Goal: Information Seeking & Learning: Learn about a topic

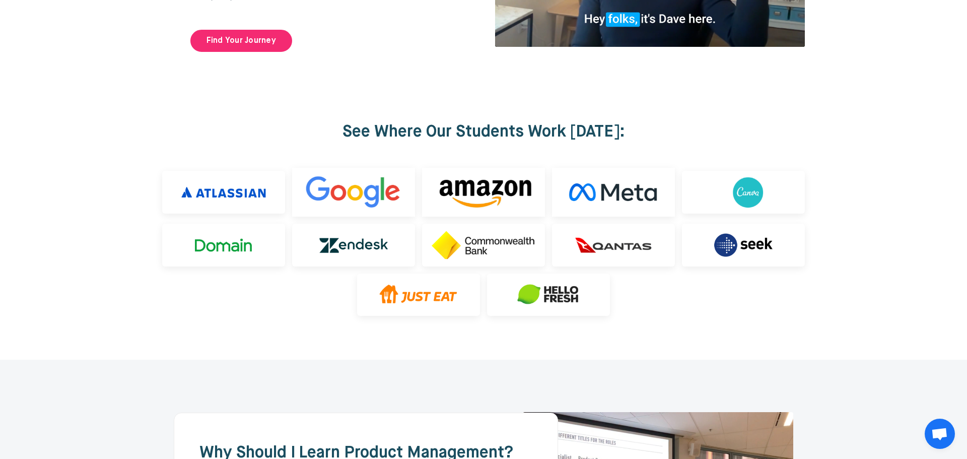
scroll to position [51, 0]
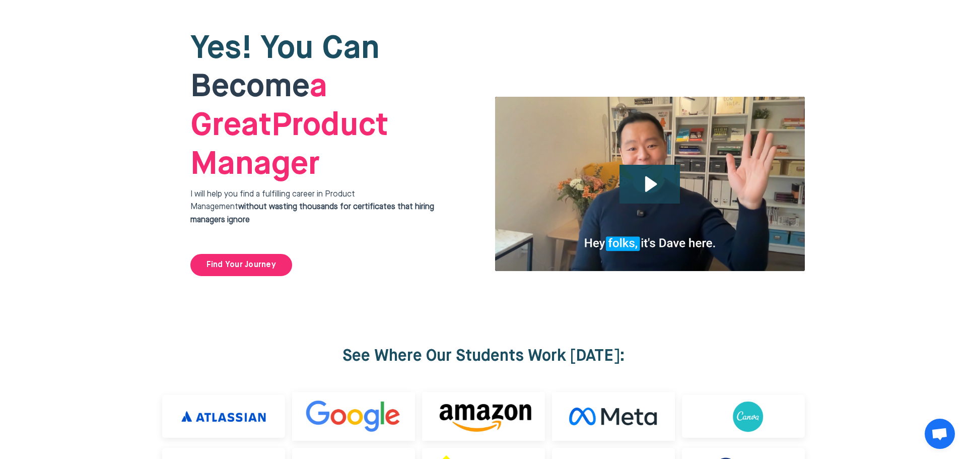
click at [828, 243] on div at bounding box center [483, 153] width 967 height 302
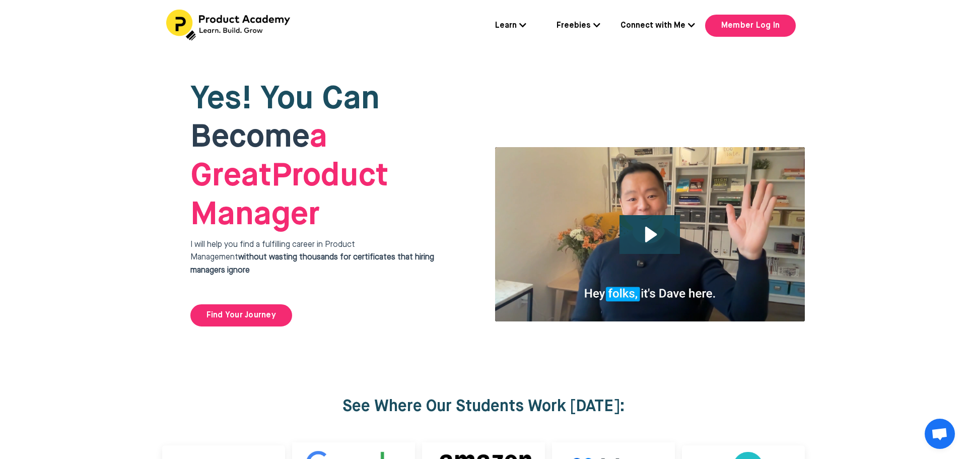
scroll to position [0, 0]
click at [689, 27] on icon at bounding box center [691, 26] width 7 height 8
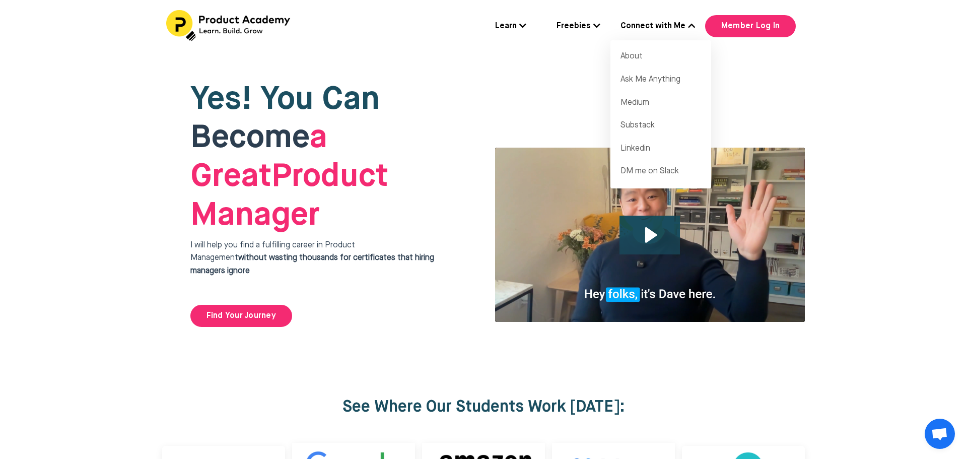
click at [881, 244] on div at bounding box center [483, 204] width 967 height 302
